Goal: Obtain resource: Obtain resource

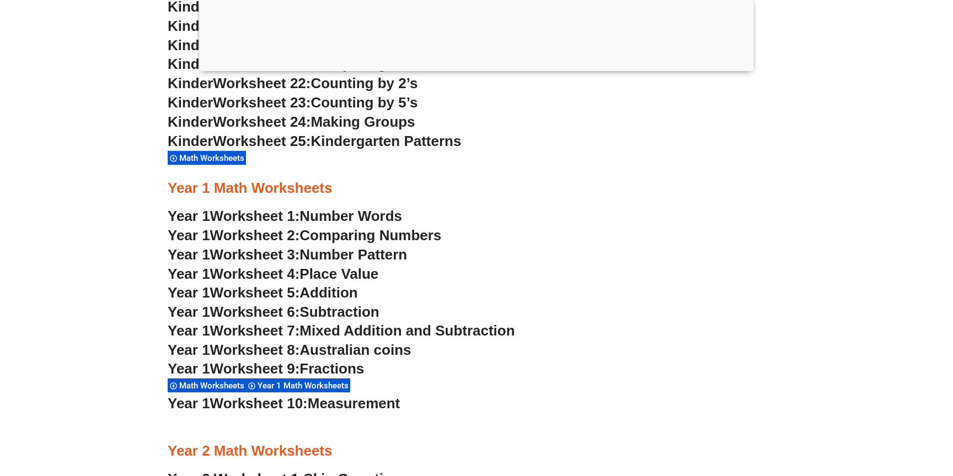
scroll to position [1066, 0]
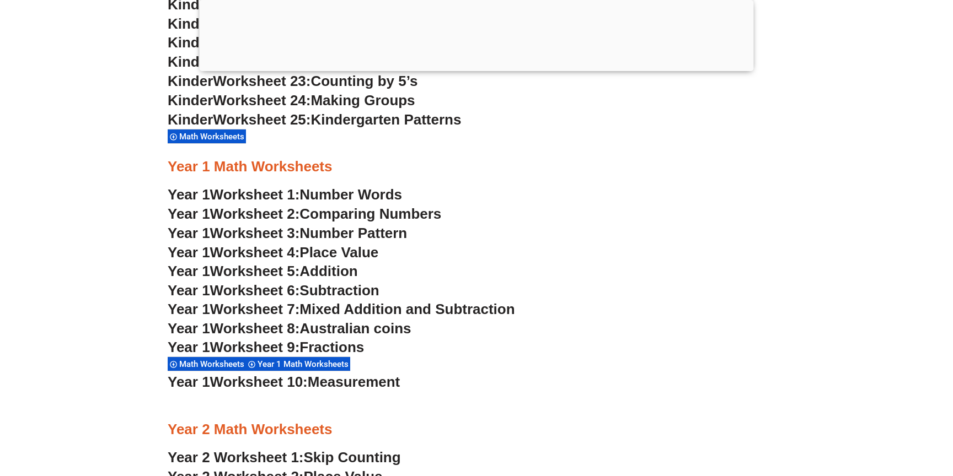
click at [300, 196] on span "Worksheet 1:" at bounding box center [255, 194] width 90 height 17
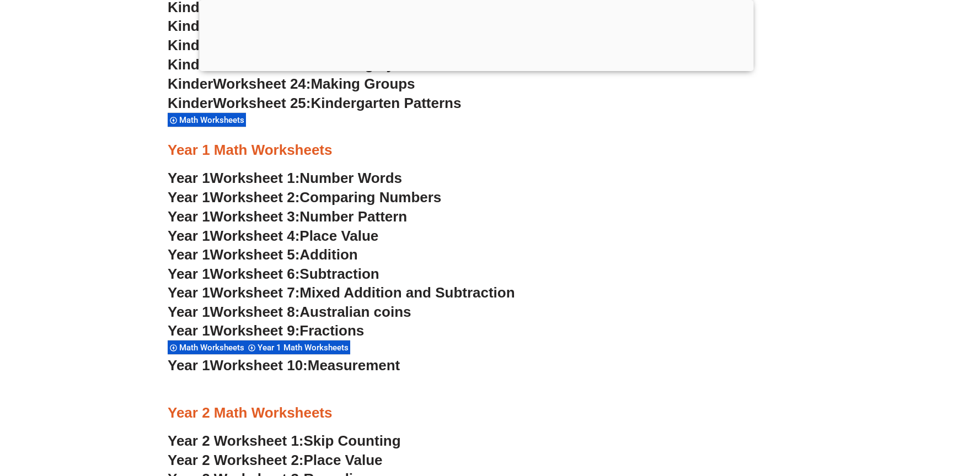
scroll to position [1096, 0]
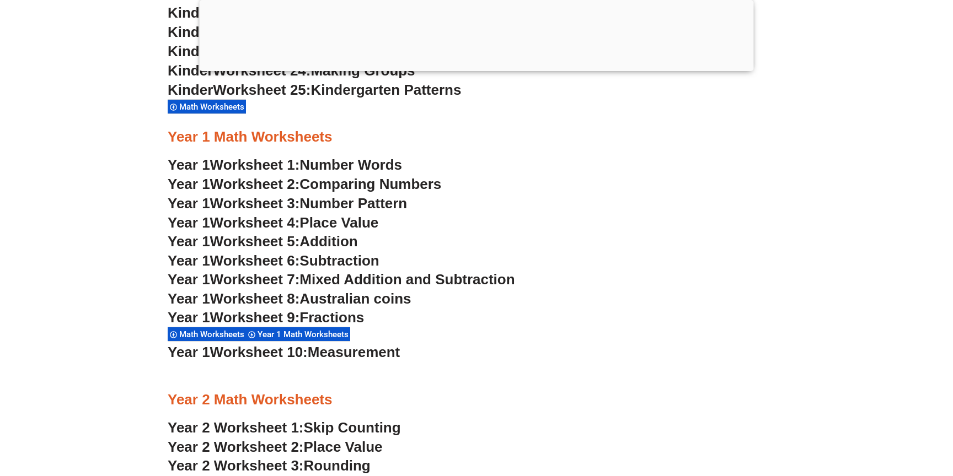
click at [234, 183] on span "Worksheet 2:" at bounding box center [255, 184] width 90 height 17
click at [300, 201] on span "Worksheet 3:" at bounding box center [255, 203] width 90 height 17
click at [296, 224] on span "Worksheet 4:" at bounding box center [255, 222] width 90 height 17
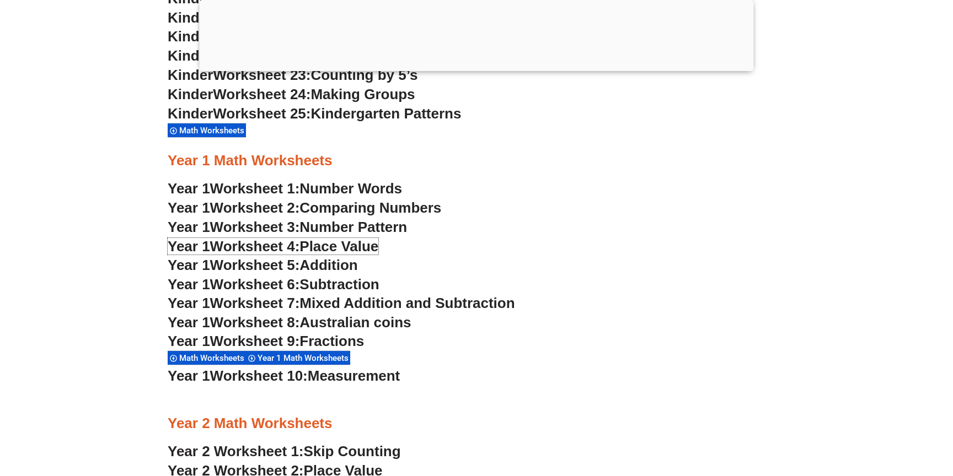
scroll to position [1079, 0]
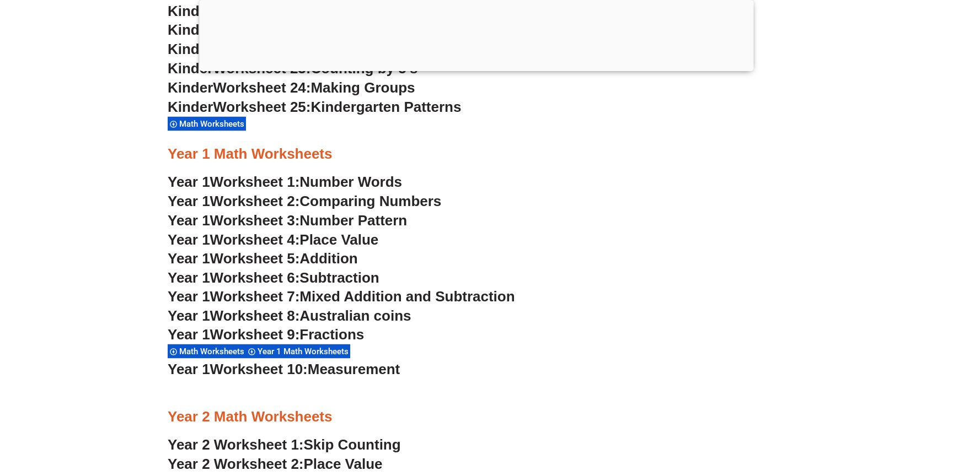
click at [300, 261] on span "Worksheet 5:" at bounding box center [255, 258] width 90 height 17
click at [335, 277] on span "Subtraction" at bounding box center [338, 278] width 79 height 17
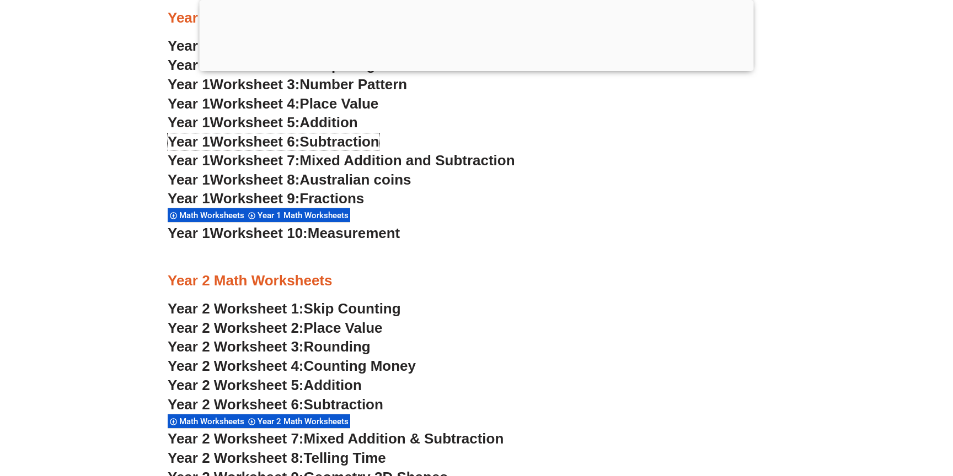
scroll to position [1241, 0]
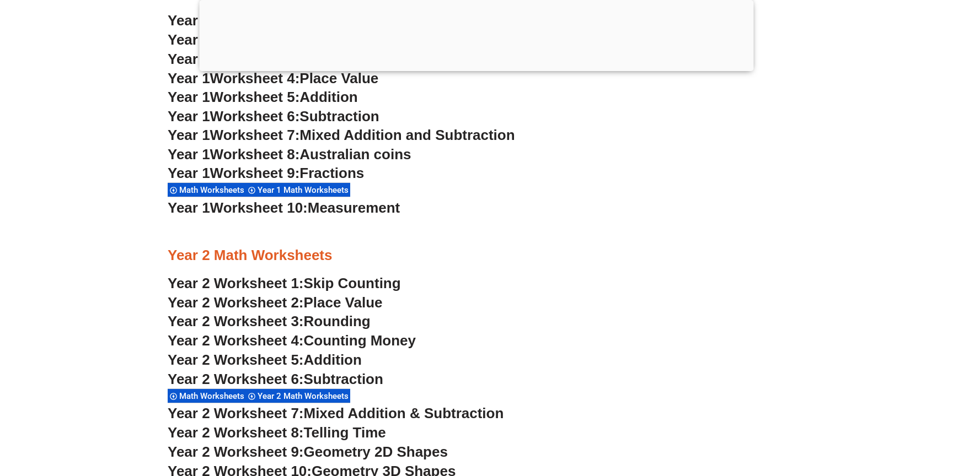
click at [382, 281] on span "Skip Counting" at bounding box center [352, 283] width 97 height 17
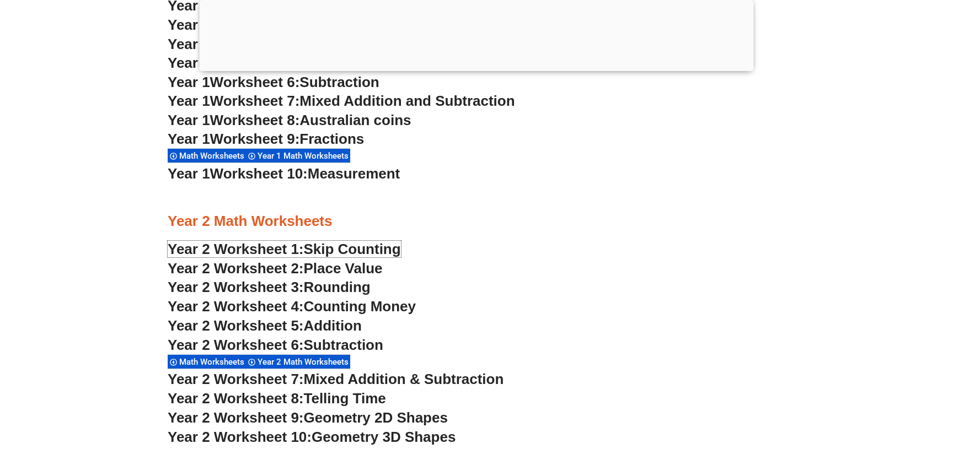
scroll to position [1274, 0]
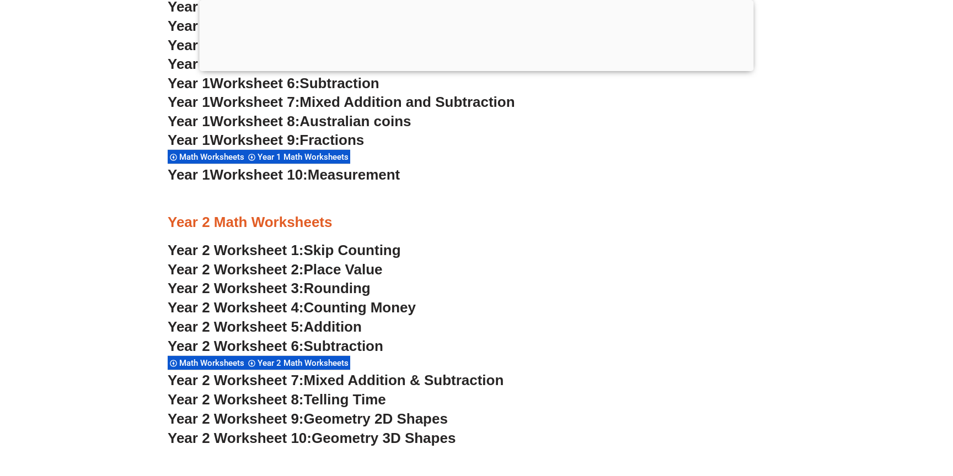
click at [337, 329] on span "Addition" at bounding box center [333, 327] width 58 height 17
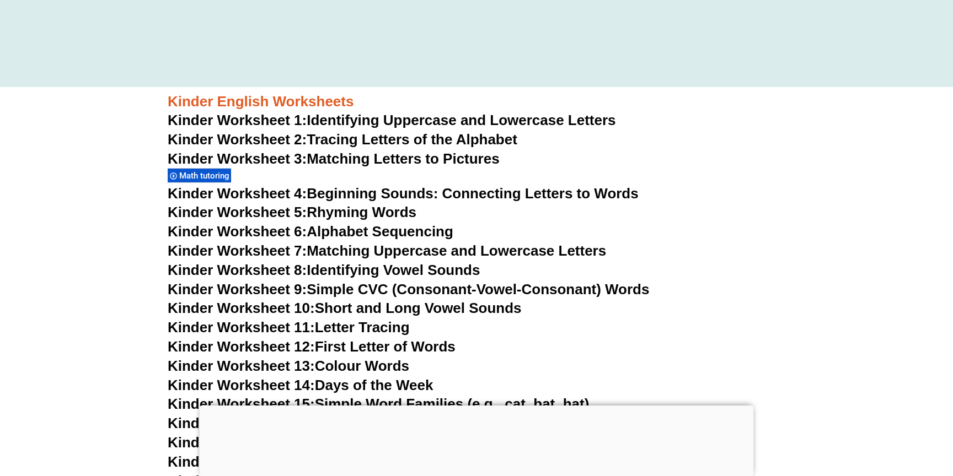
scroll to position [364, 0]
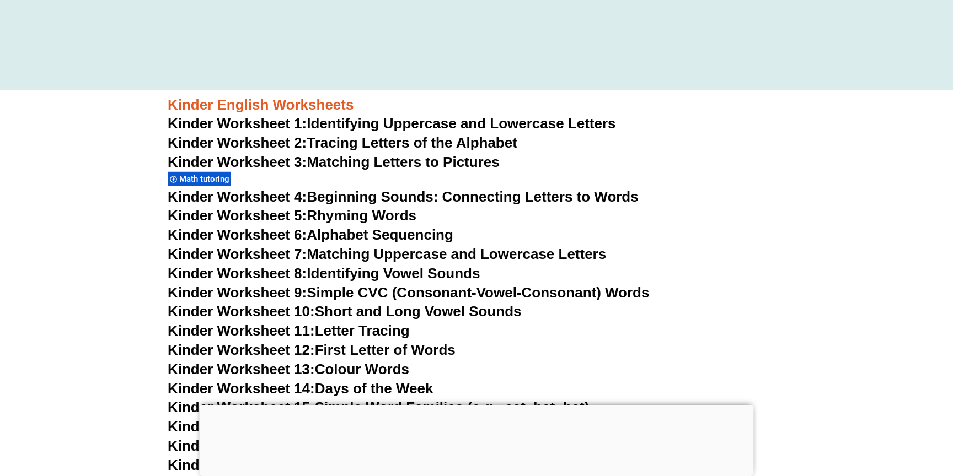
click at [417, 124] on link "Kinder Worksheet 1: Identifying Uppercase and Lowercase Letters" at bounding box center [392, 123] width 448 height 17
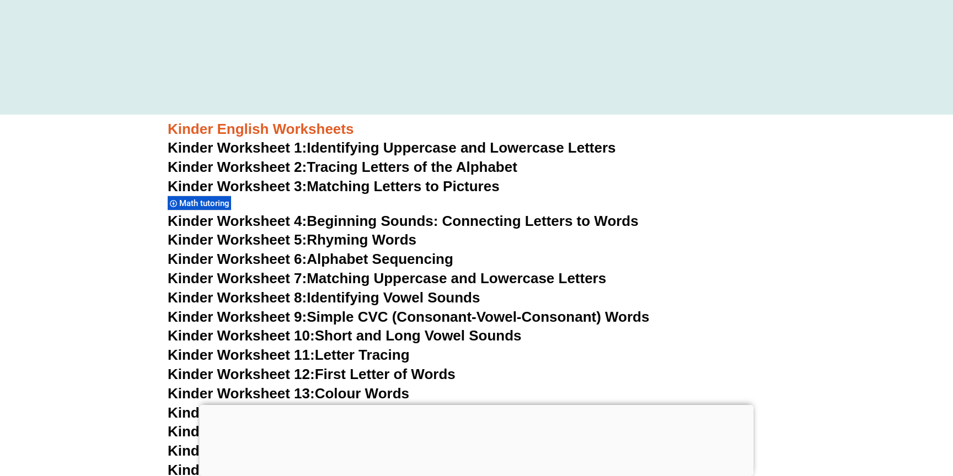
scroll to position [364, 0]
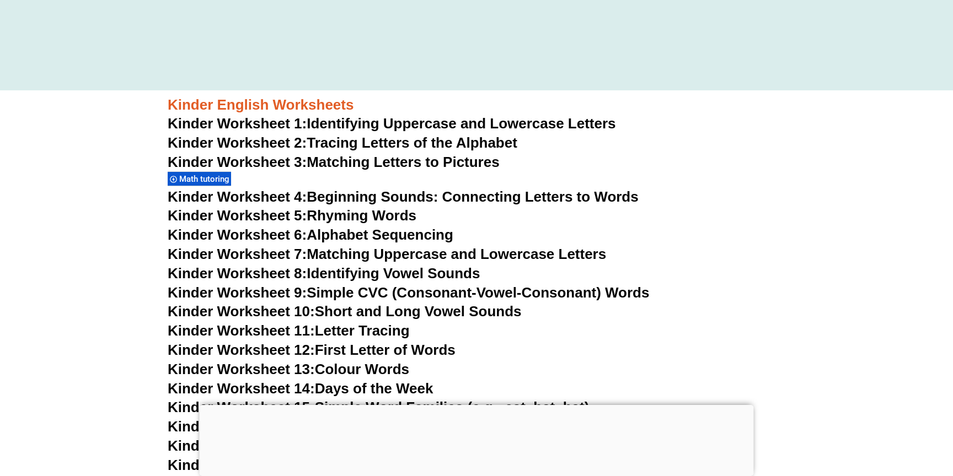
click at [337, 140] on link "Kinder Worksheet 2: Tracing Letters of the Alphabet" at bounding box center [343, 143] width 350 height 17
click at [326, 159] on link "Kinder Worksheet 3: Matching Letters to Pictures" at bounding box center [334, 162] width 332 height 17
